Goal: Navigation & Orientation: Find specific page/section

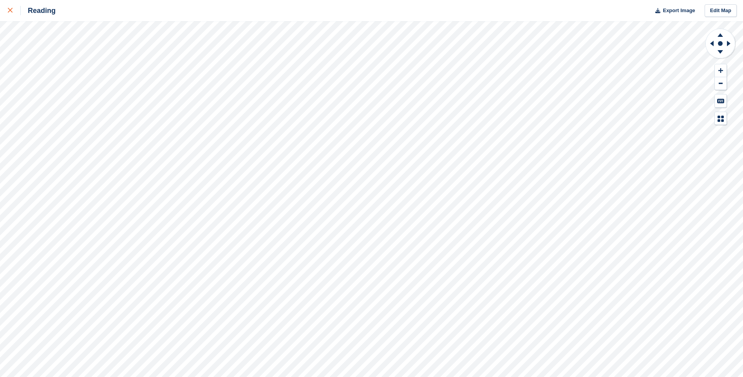
click at [12, 11] on icon at bounding box center [10, 10] width 5 height 5
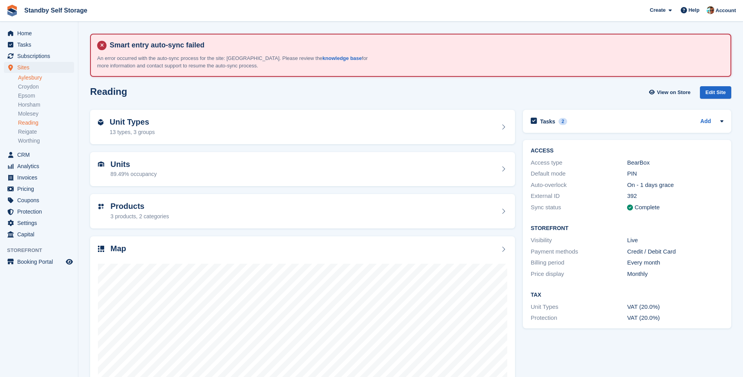
click at [27, 78] on link "Aylesbury" at bounding box center [46, 77] width 56 height 7
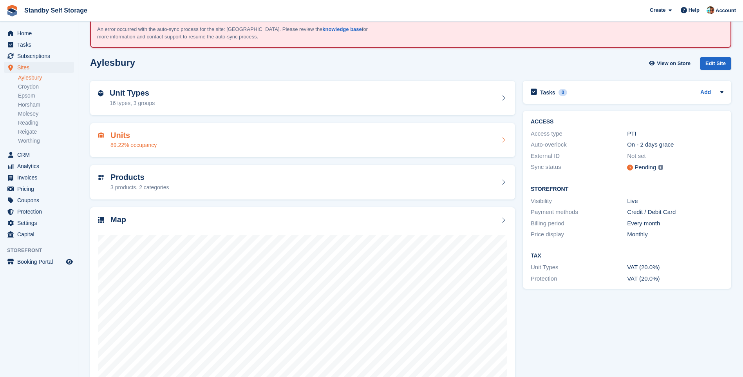
scroll to position [52, 0]
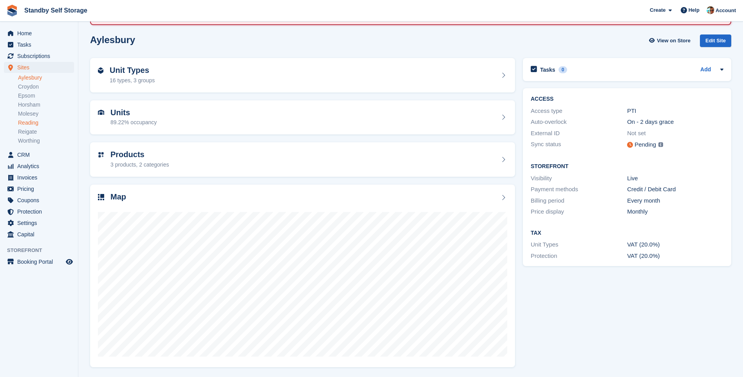
click at [27, 120] on link "Reading" at bounding box center [46, 122] width 56 height 7
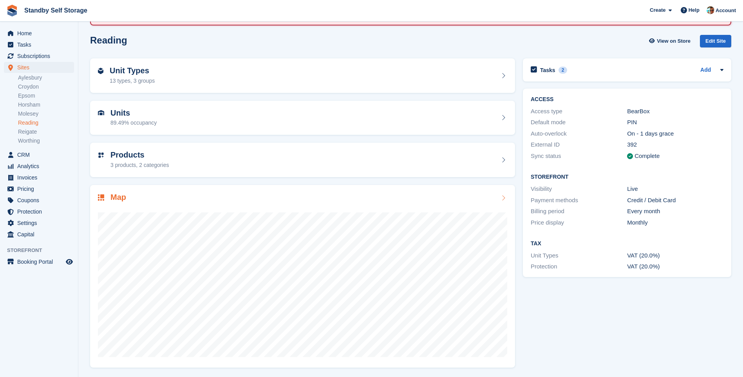
scroll to position [52, 0]
